Goal: Check status: Check status

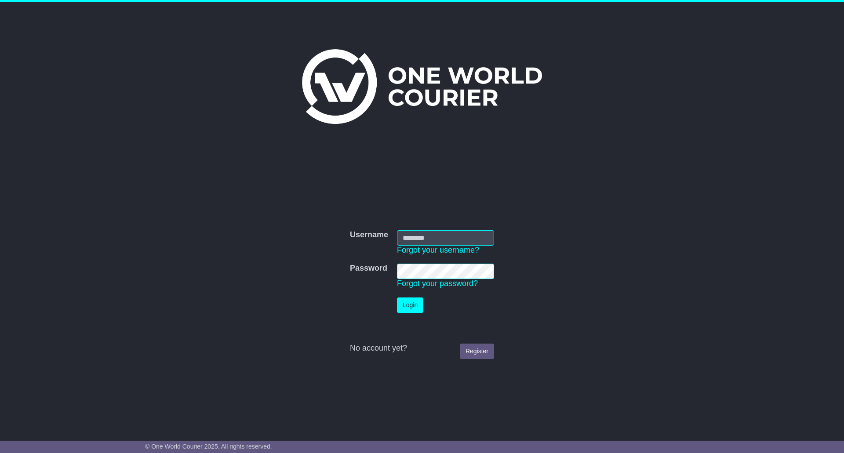
type input "**********"
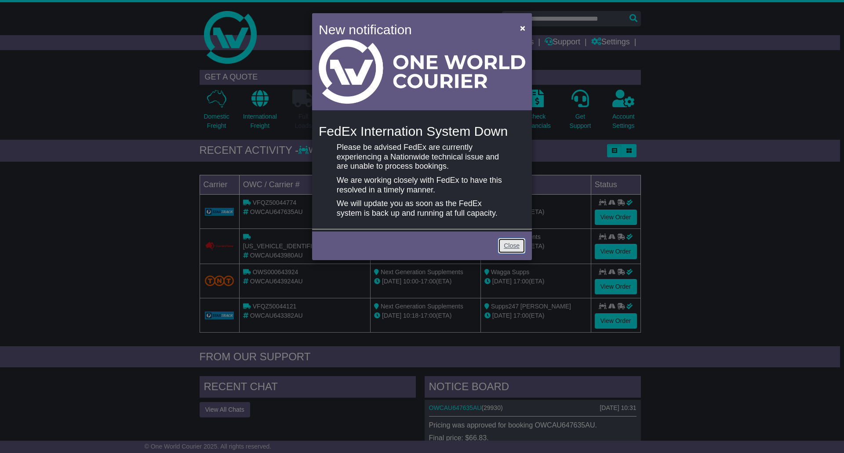
click at [514, 242] on link "Close" at bounding box center [511, 245] width 27 height 15
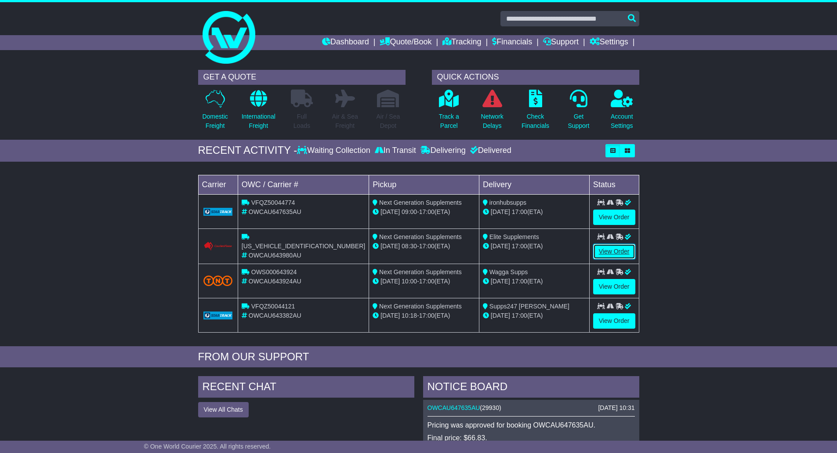
click at [604, 251] on link "View Order" at bounding box center [614, 251] width 42 height 15
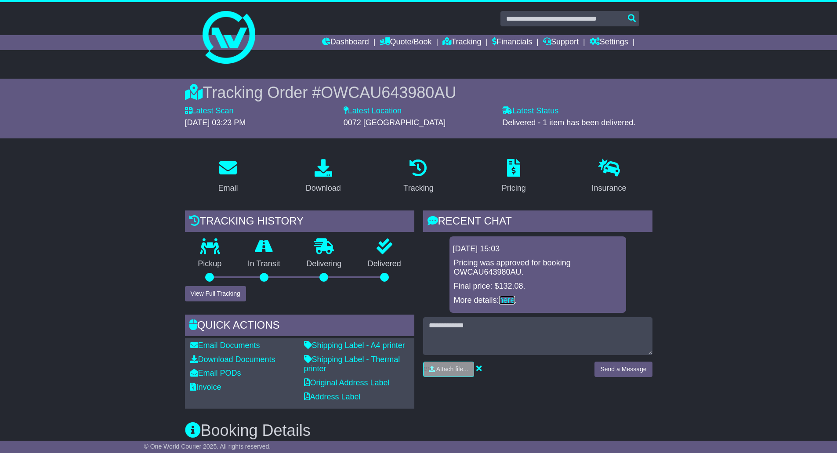
click at [512, 301] on link "here" at bounding box center [507, 300] width 16 height 9
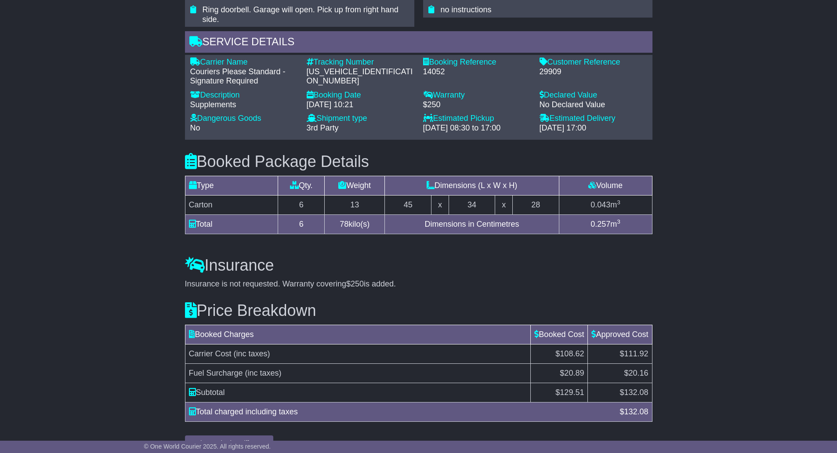
scroll to position [588, 0]
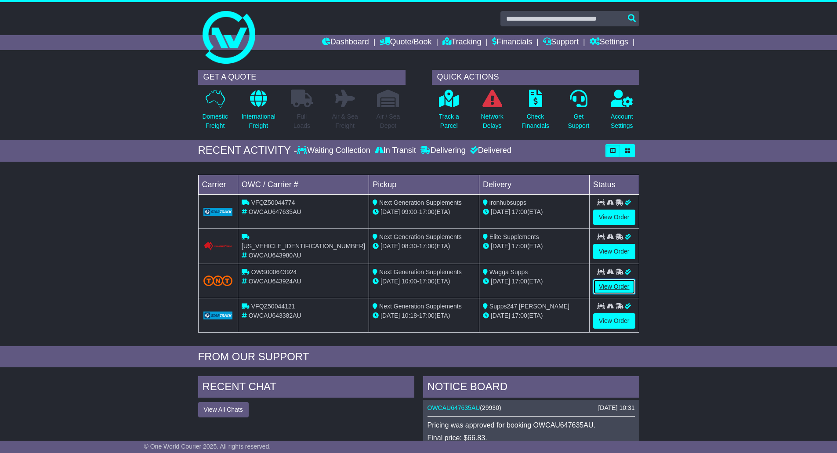
click at [609, 287] on link "View Order" at bounding box center [614, 286] width 42 height 15
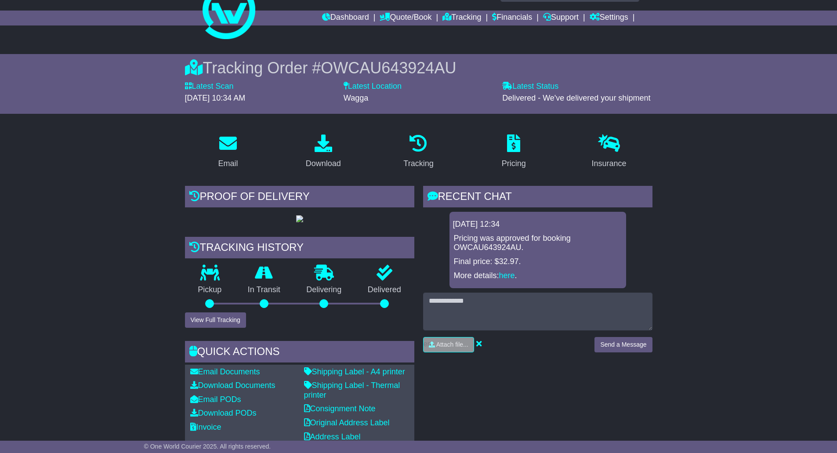
scroll to position [44, 0]
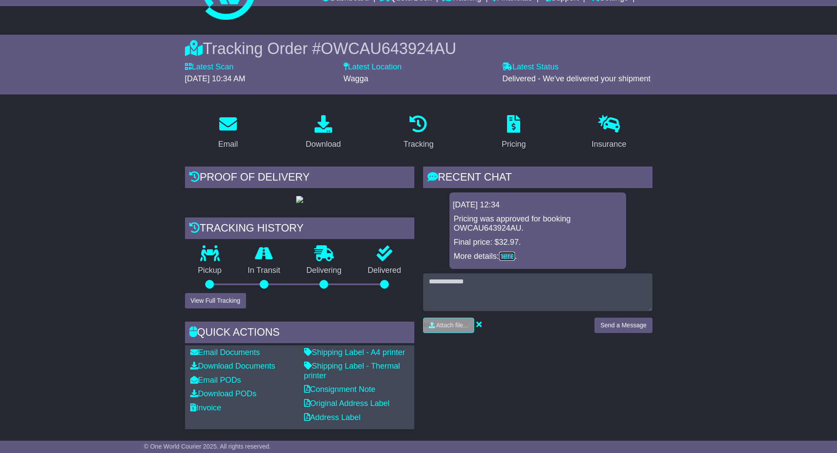
click at [508, 257] on link "here" at bounding box center [507, 256] width 16 height 9
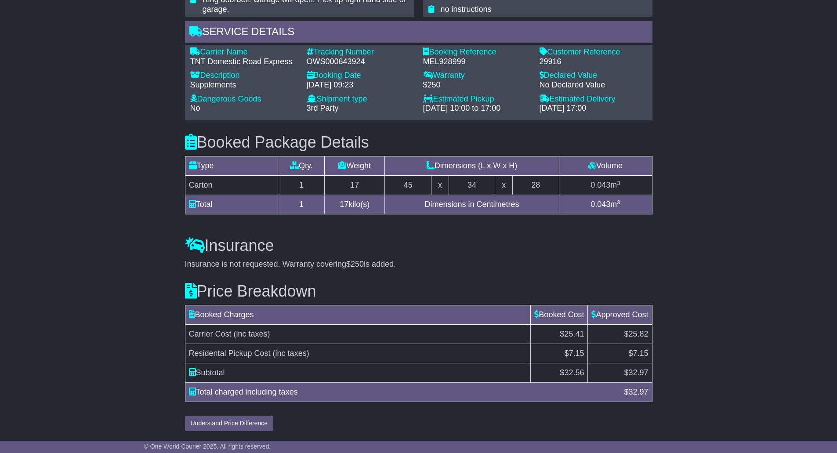
scroll to position [677, 0]
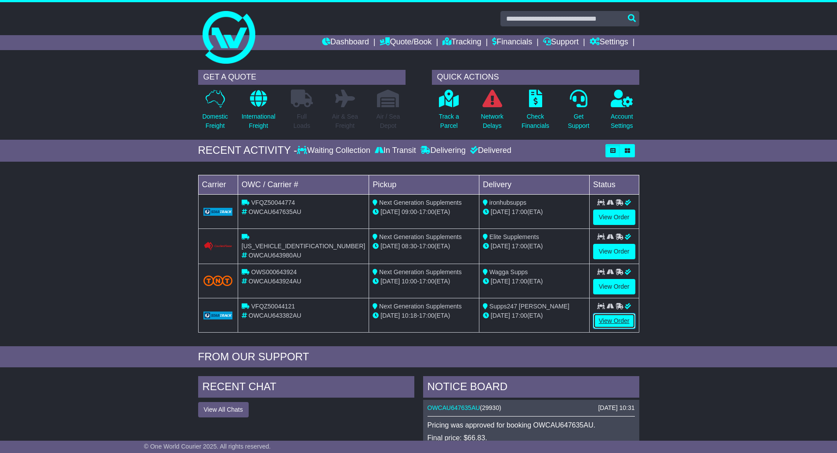
click at [609, 321] on link "View Order" at bounding box center [614, 320] width 42 height 15
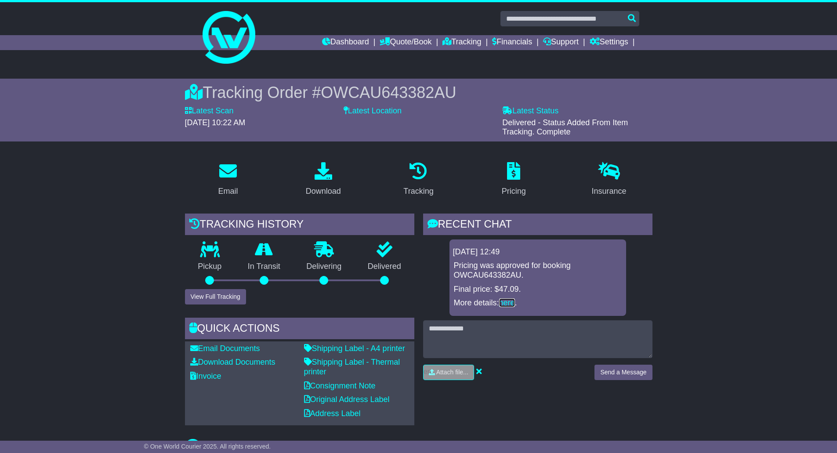
click at [507, 300] on link "here" at bounding box center [507, 302] width 16 height 9
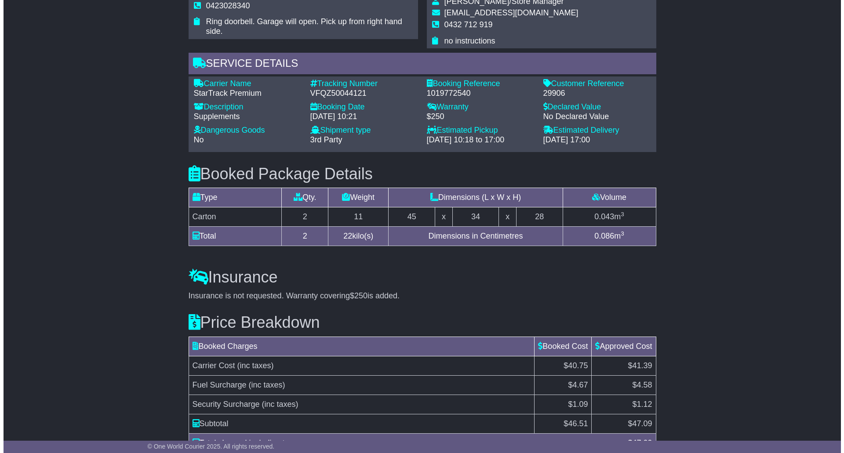
scroll to position [614, 0]
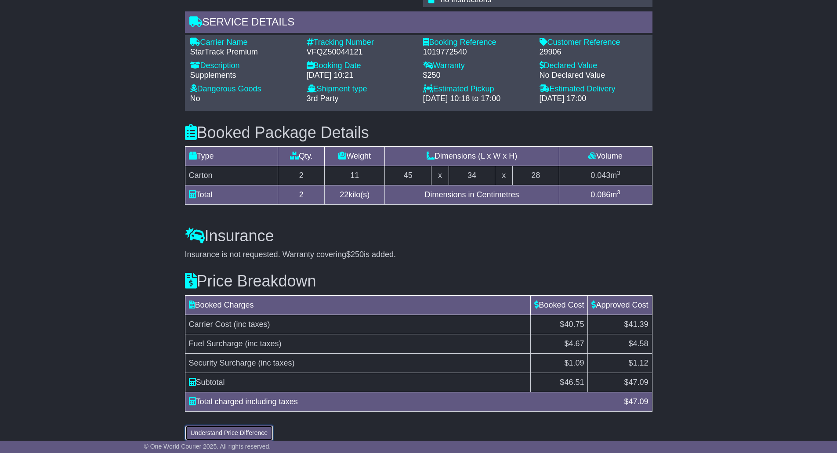
click at [219, 425] on button "Understand Price Difference" at bounding box center [229, 432] width 89 height 15
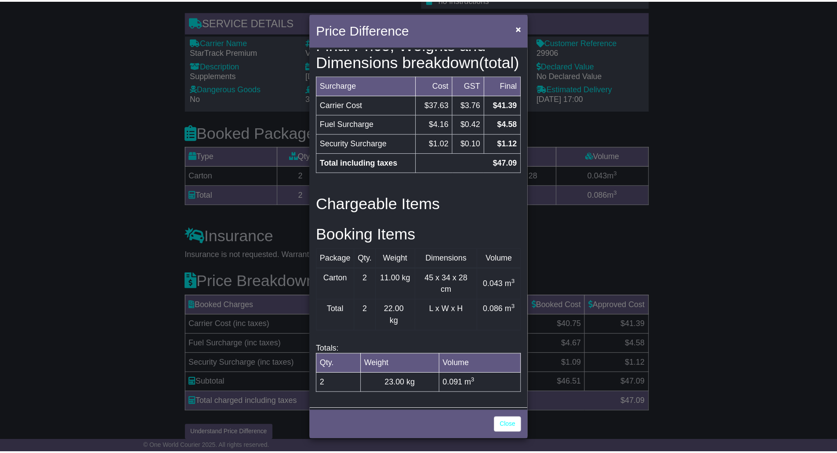
scroll to position [254, 0]
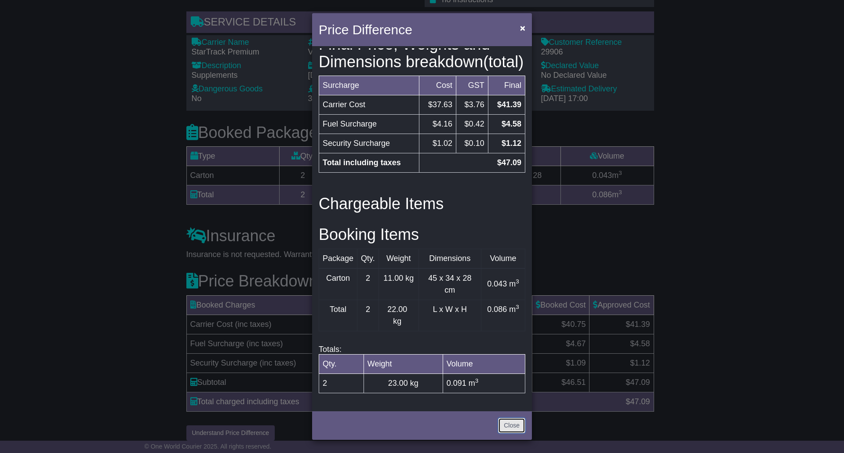
click at [515, 426] on link "Close" at bounding box center [511, 425] width 27 height 15
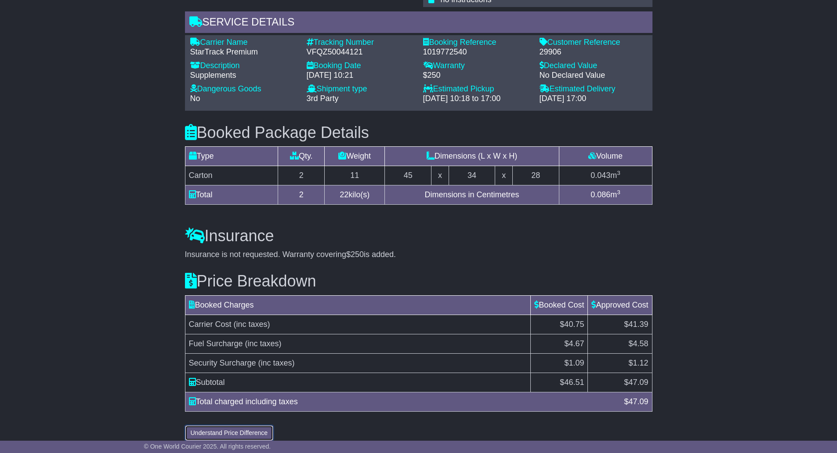
click at [227, 425] on button "Understand Price Difference" at bounding box center [229, 432] width 89 height 15
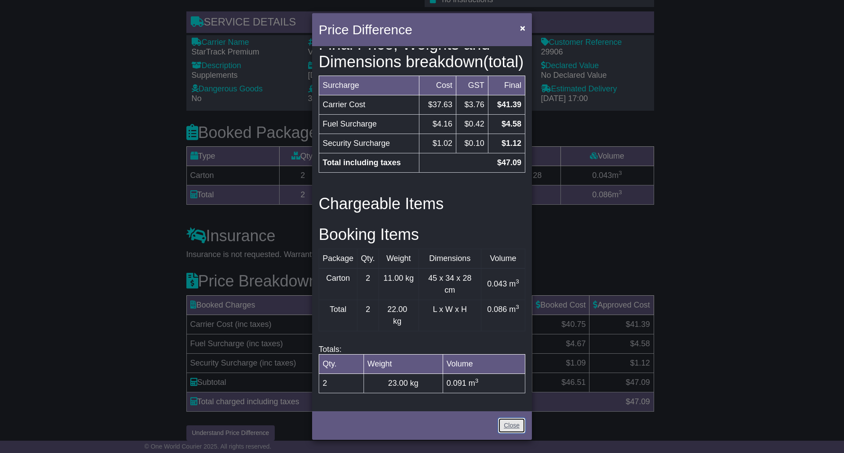
click at [509, 426] on link "Close" at bounding box center [511, 425] width 27 height 15
